Goal: Task Accomplishment & Management: Complete application form

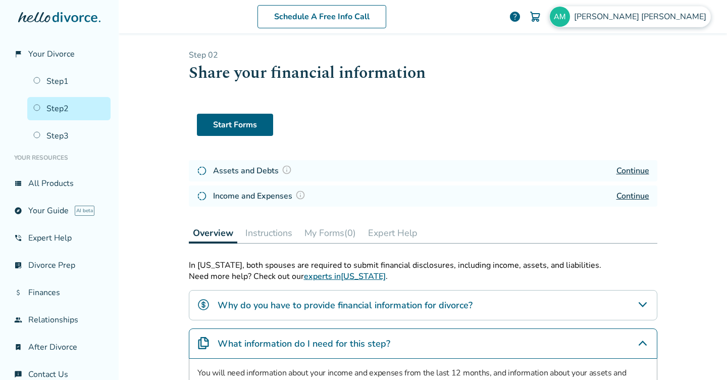
click at [570, 16] on img at bounding box center [560, 17] width 20 height 20
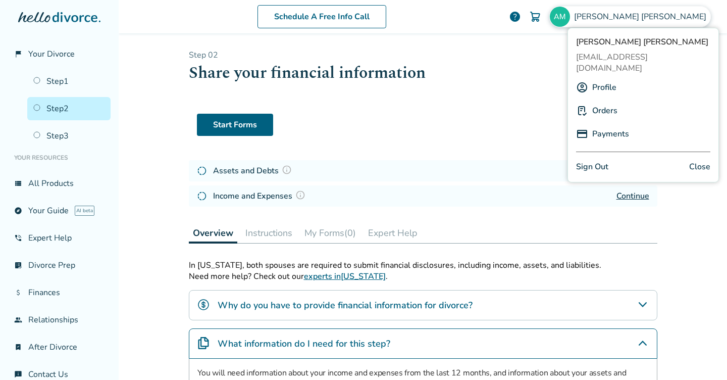
click at [600, 78] on link "Profile" at bounding box center [604, 87] width 24 height 19
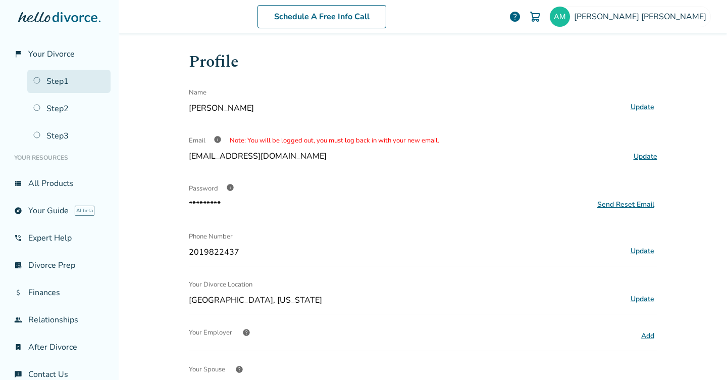
click at [62, 79] on link "Step 1" at bounding box center [68, 81] width 83 height 23
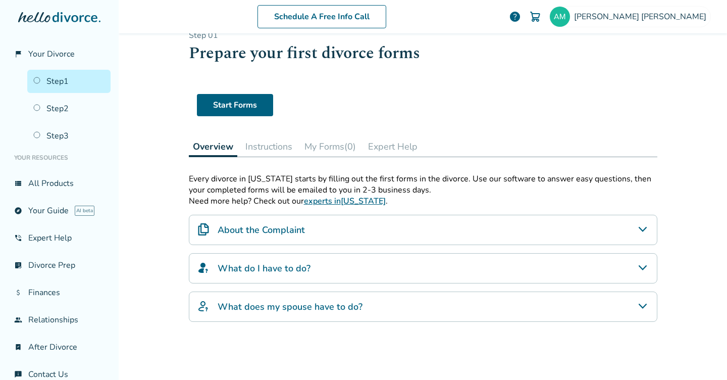
scroll to position [20, 0]
click at [259, 150] on button "Instructions" at bounding box center [268, 146] width 55 height 20
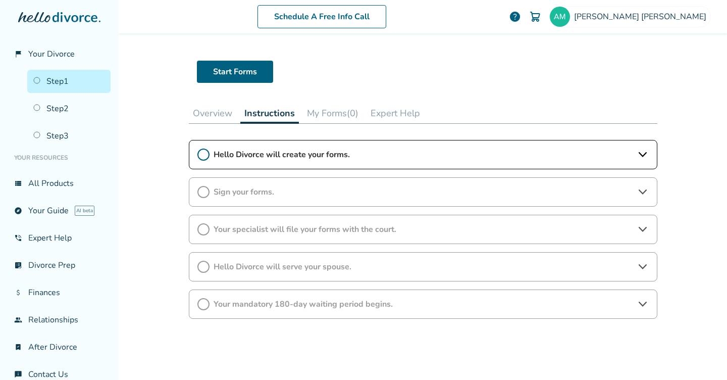
scroll to position [76, 0]
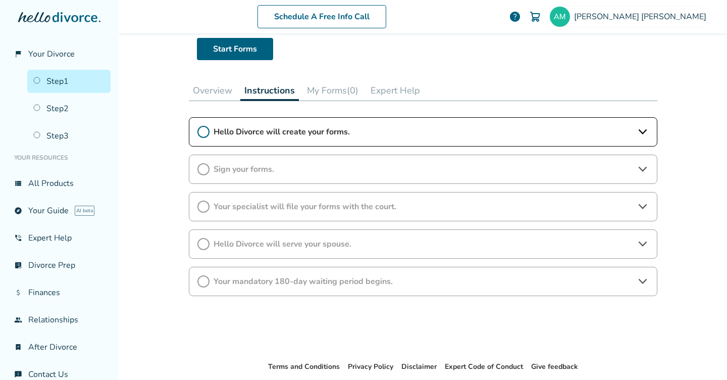
click at [210, 127] on div "Hello Divorce will create your forms." at bounding box center [423, 131] width 468 height 29
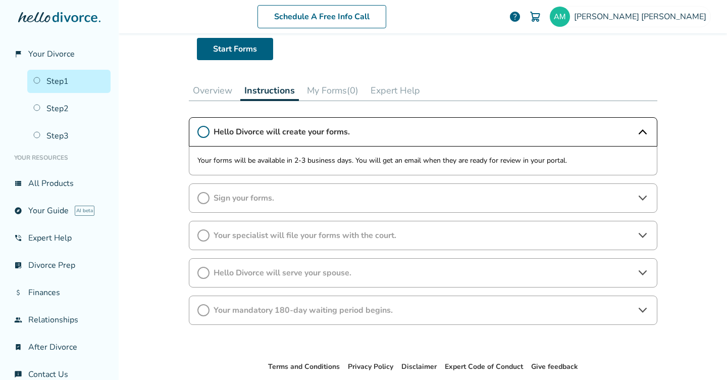
click at [211, 127] on div "Hello Divorce will create your forms." at bounding box center [423, 131] width 468 height 29
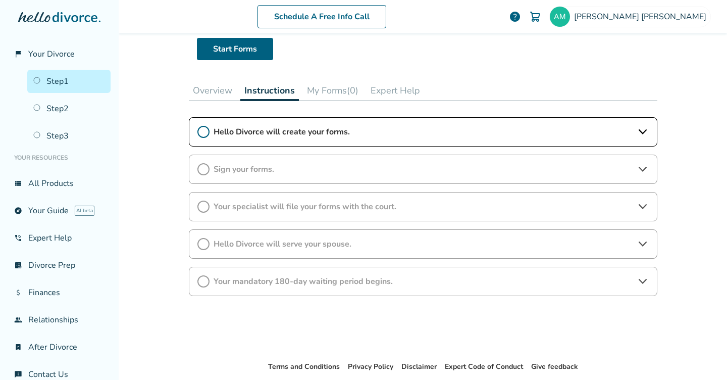
click at [334, 91] on button "My Forms (0)" at bounding box center [333, 90] width 60 height 20
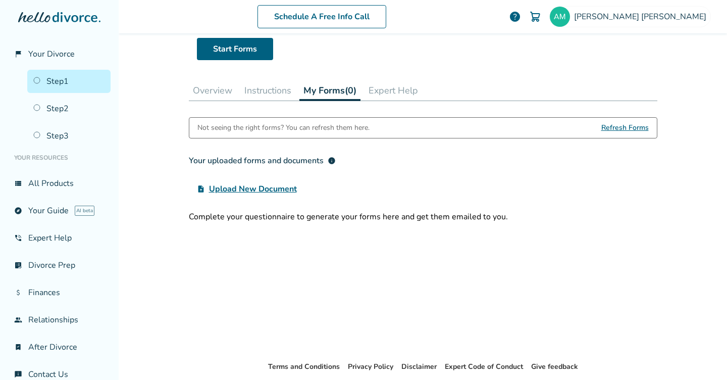
click at [285, 88] on button "Instructions" at bounding box center [267, 90] width 55 height 20
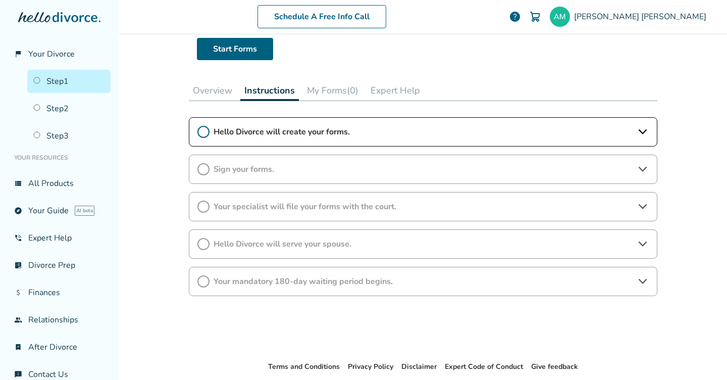
click at [356, 265] on div "Hello Divorce will create your forms. Sign your forms. Your specialist will fil…" at bounding box center [423, 206] width 468 height 179
click at [356, 277] on span "Your mandatory 180-day waiting period begins." at bounding box center [423, 281] width 419 height 11
click at [342, 85] on button "My Forms (0)" at bounding box center [333, 90] width 60 height 20
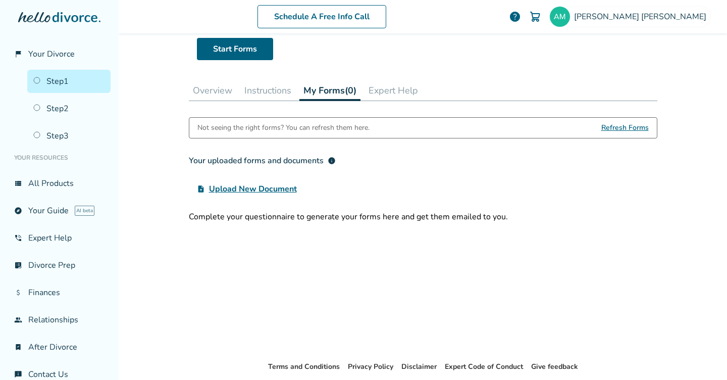
click at [398, 87] on button "Expert Help" at bounding box center [393, 90] width 58 height 20
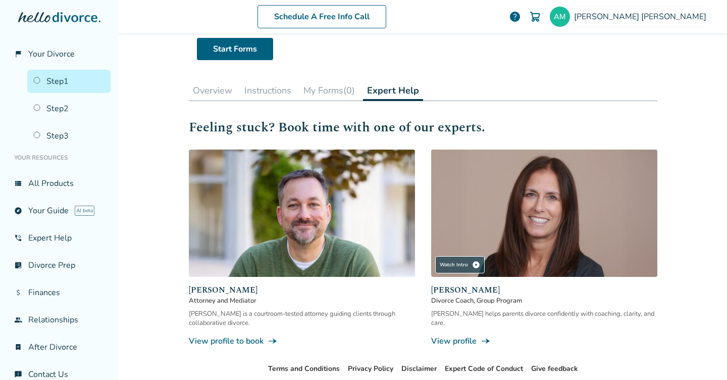
click at [354, 90] on button "My Forms (0)" at bounding box center [329, 90] width 60 height 20
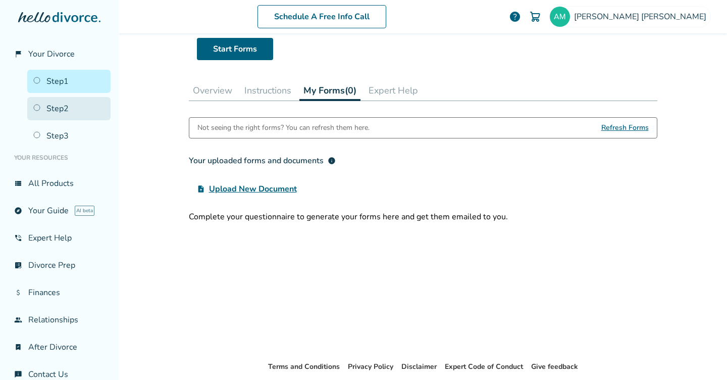
click at [91, 105] on link "Step 2" at bounding box center [68, 108] width 83 height 23
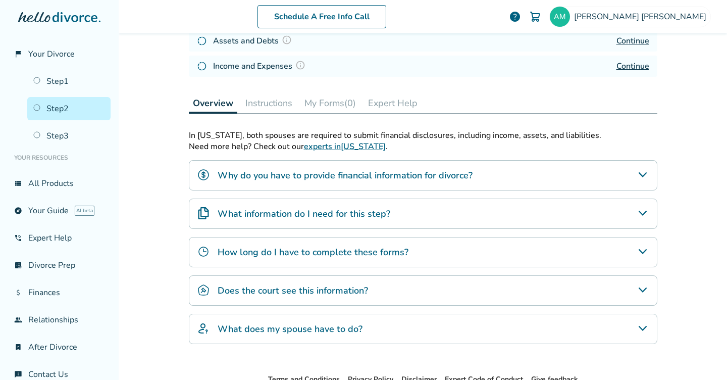
scroll to position [105, 0]
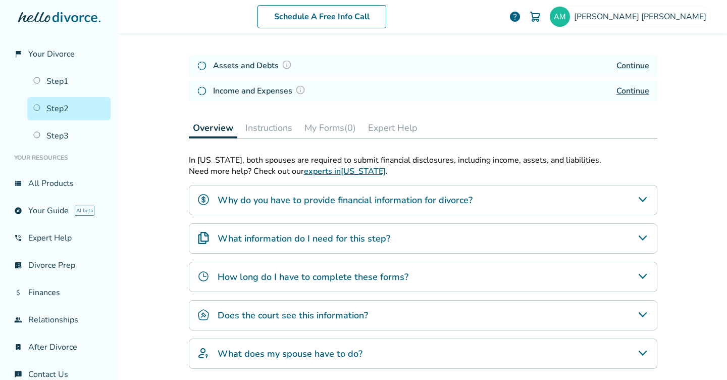
click at [626, 62] on link "Continue" at bounding box center [632, 65] width 33 height 11
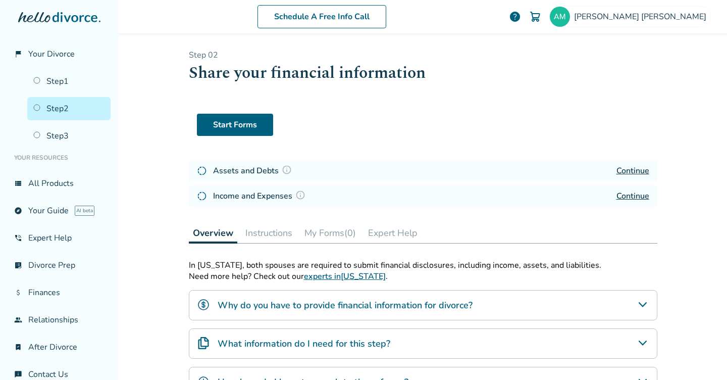
click at [631, 199] on link "Continue" at bounding box center [632, 195] width 33 height 11
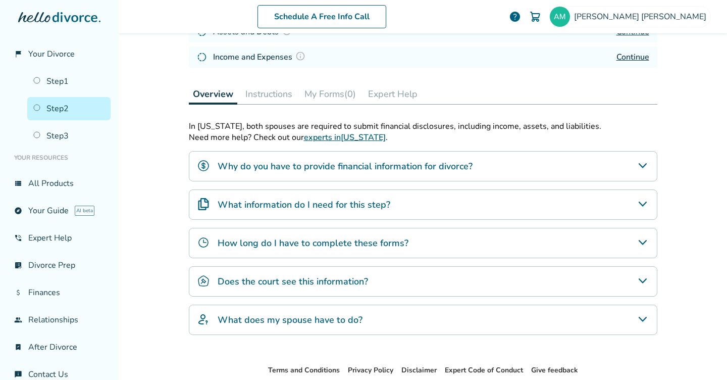
scroll to position [140, 0]
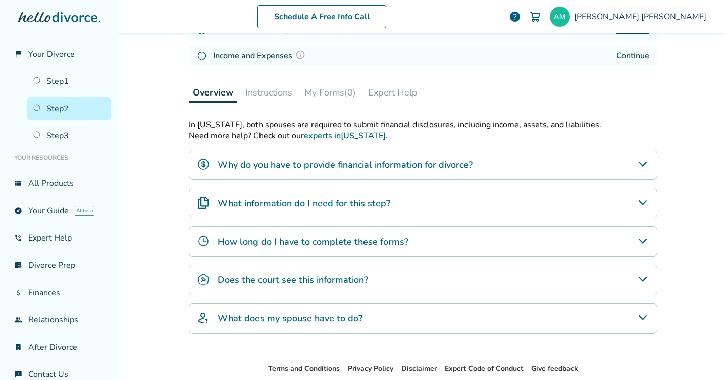
click at [288, 94] on button "Instructions" at bounding box center [268, 92] width 55 height 20
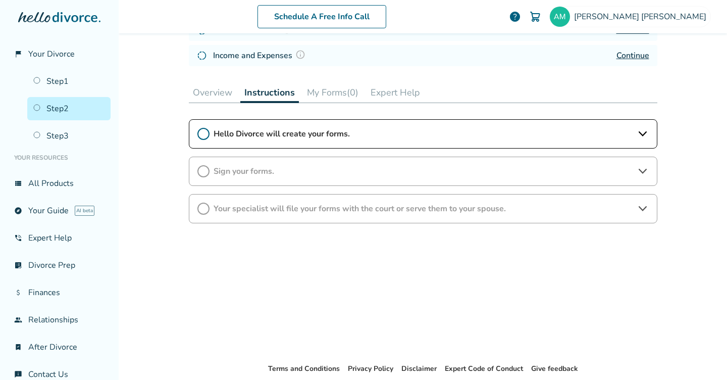
click at [340, 91] on button "My Forms (0)" at bounding box center [333, 92] width 60 height 20
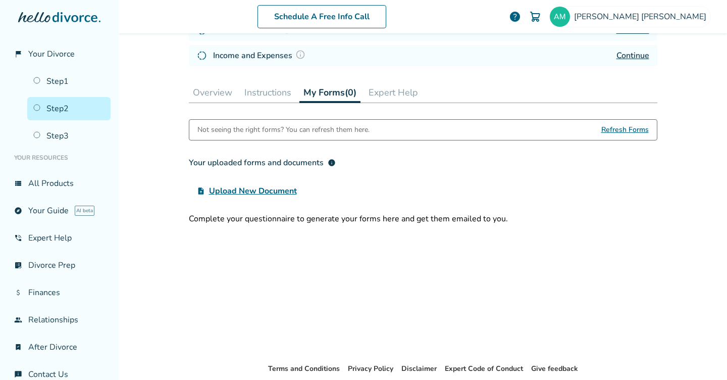
click at [391, 88] on button "Expert Help" at bounding box center [393, 92] width 58 height 20
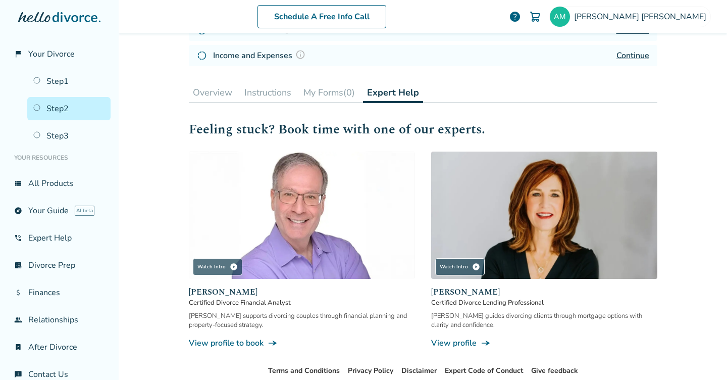
click at [224, 98] on button "Overview" at bounding box center [212, 92] width 47 height 20
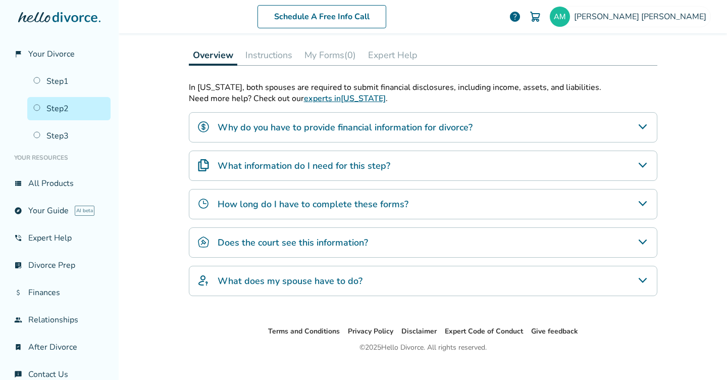
scroll to position [194, 0]
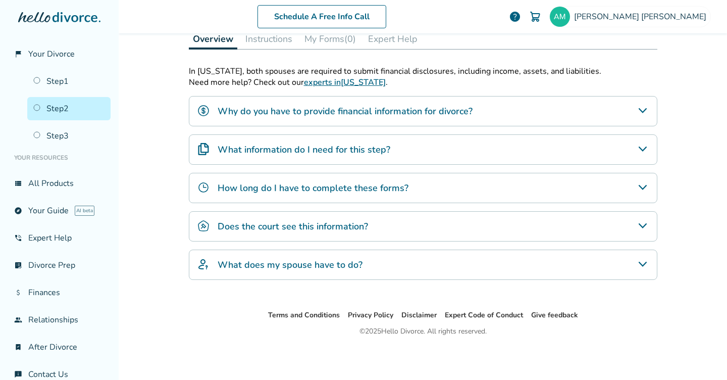
click at [304, 224] on h4 "Does the court see this information?" at bounding box center [293, 226] width 150 height 13
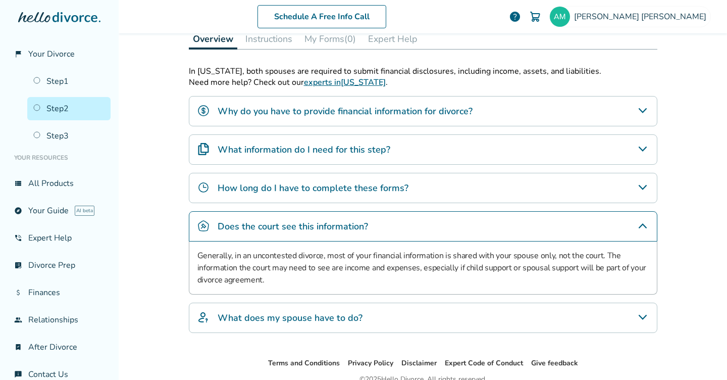
scroll to position [195, 0]
